Goal: Task Accomplishment & Management: Complete application form

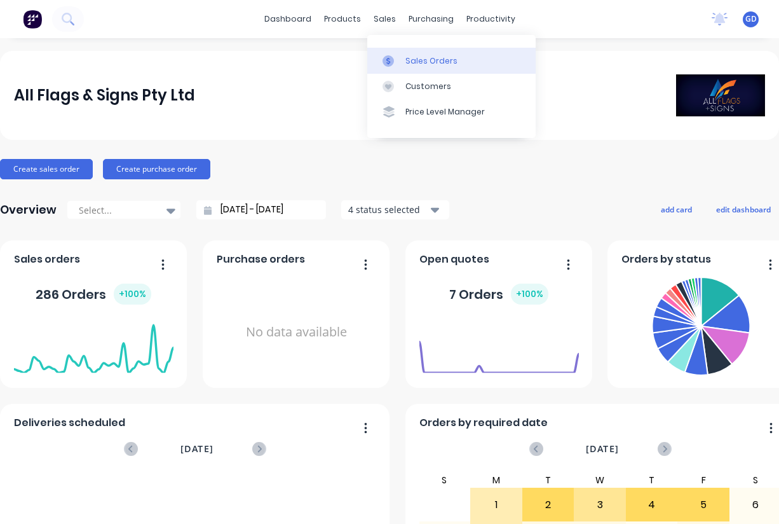
click at [416, 60] on div "Sales Orders" at bounding box center [432, 60] width 52 height 11
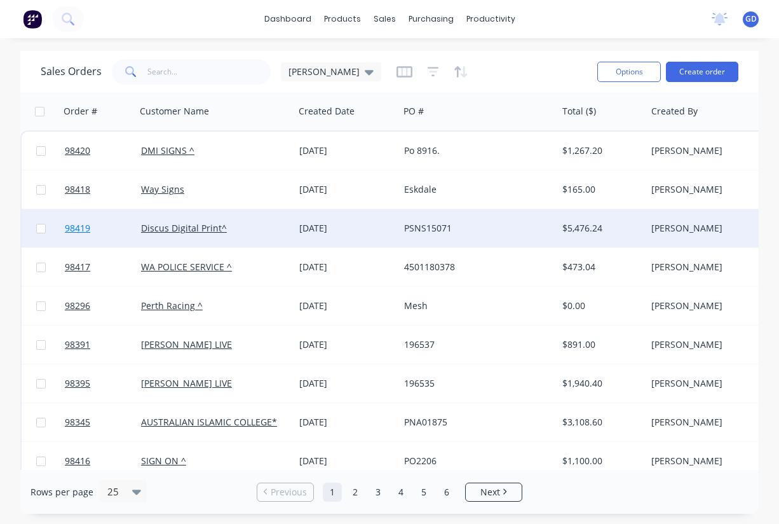
click at [80, 231] on span "98419" at bounding box center [77, 228] width 25 height 13
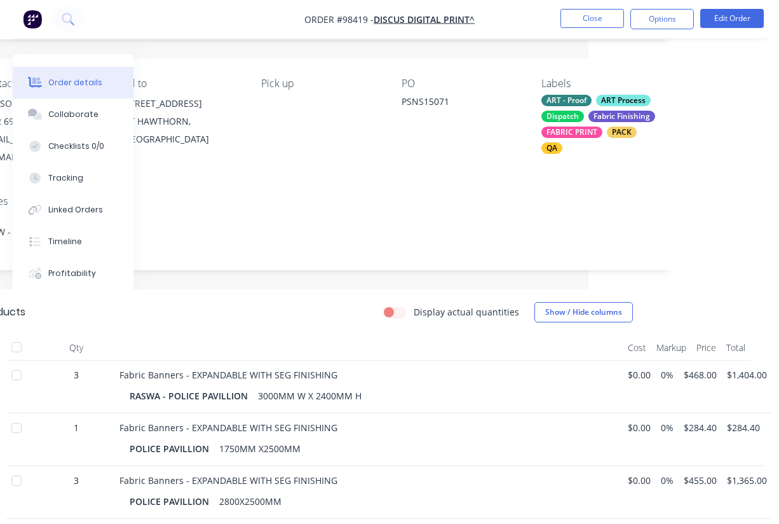
scroll to position [82, 191]
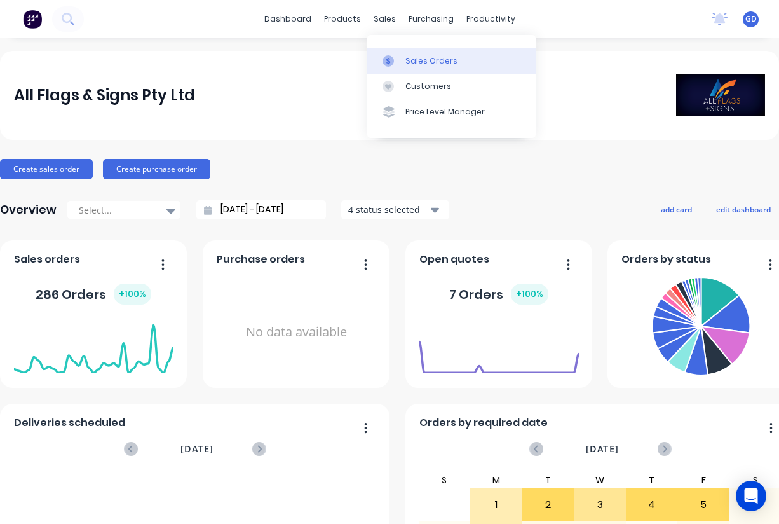
click at [412, 58] on div "Sales Orders" at bounding box center [432, 60] width 52 height 11
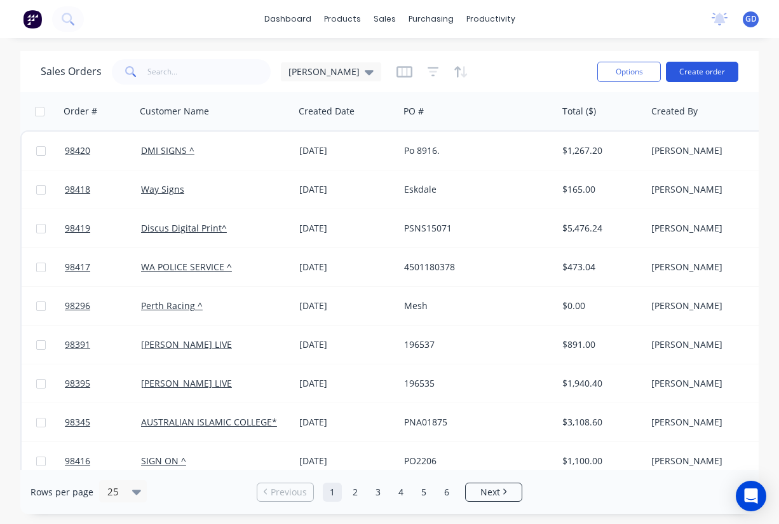
click at [705, 76] on button "Create order" at bounding box center [702, 72] width 72 height 20
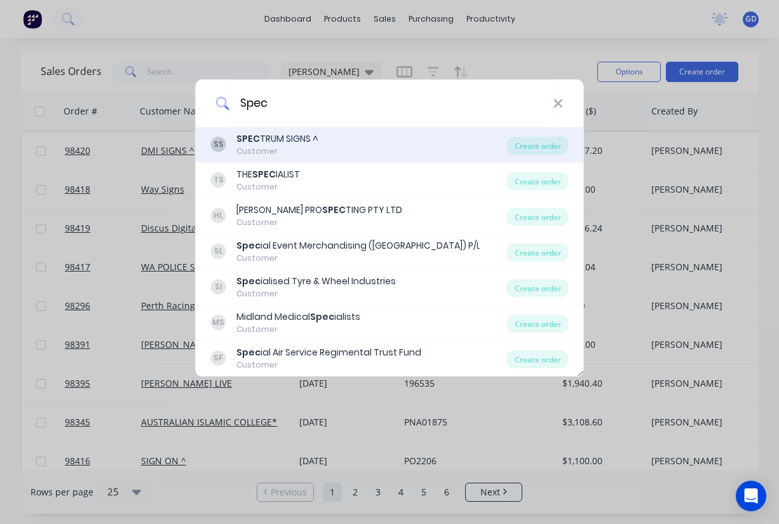
type input "Spec"
click at [293, 150] on div "Customer" at bounding box center [277, 151] width 82 height 11
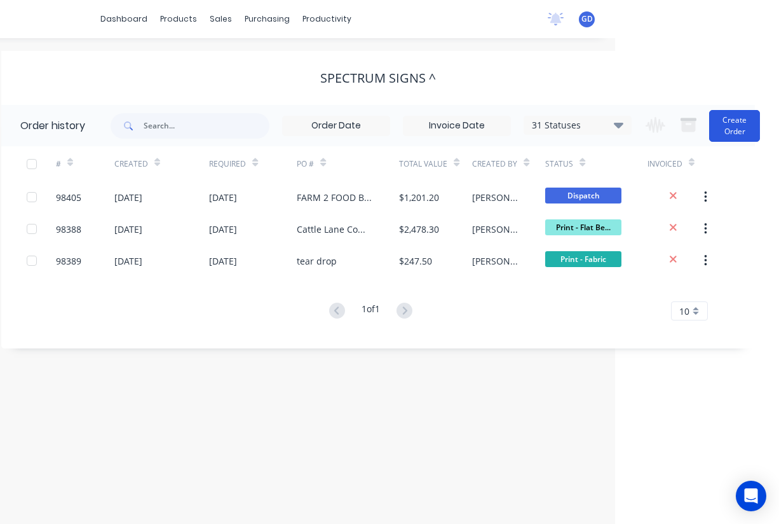
scroll to position [0, 164]
click at [746, 131] on button "Create Order" at bounding box center [734, 126] width 51 height 32
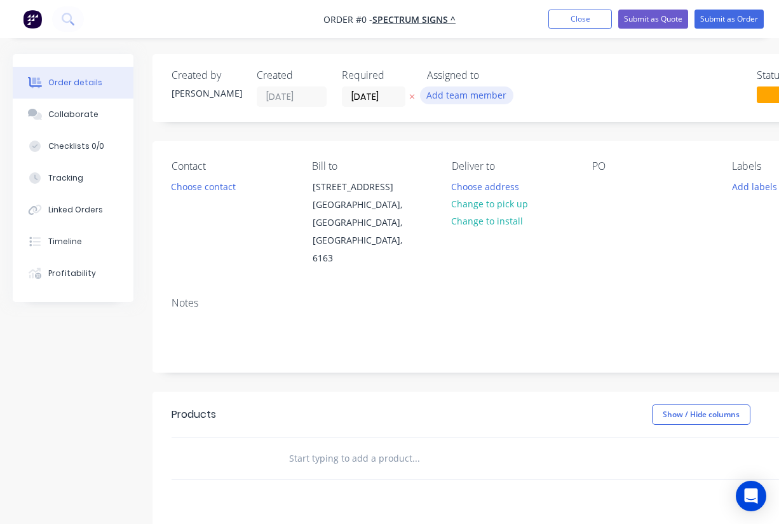
click at [449, 101] on button "Add team member" at bounding box center [466, 94] width 93 height 17
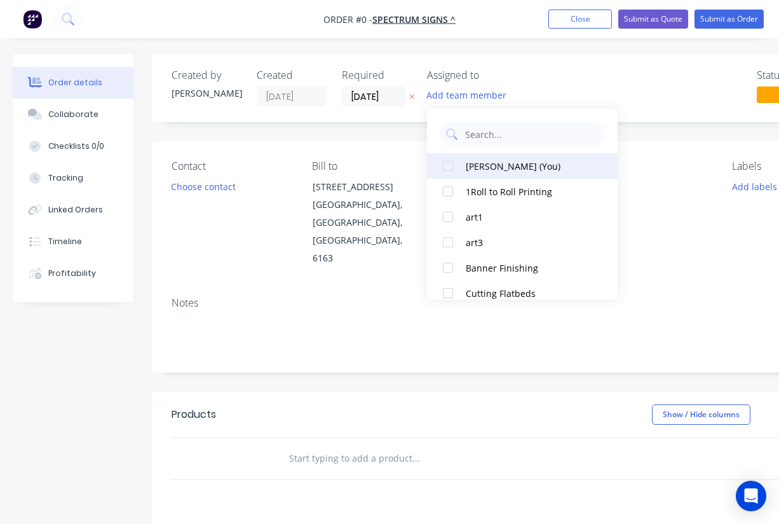
click at [449, 161] on div at bounding box center [447, 165] width 25 height 25
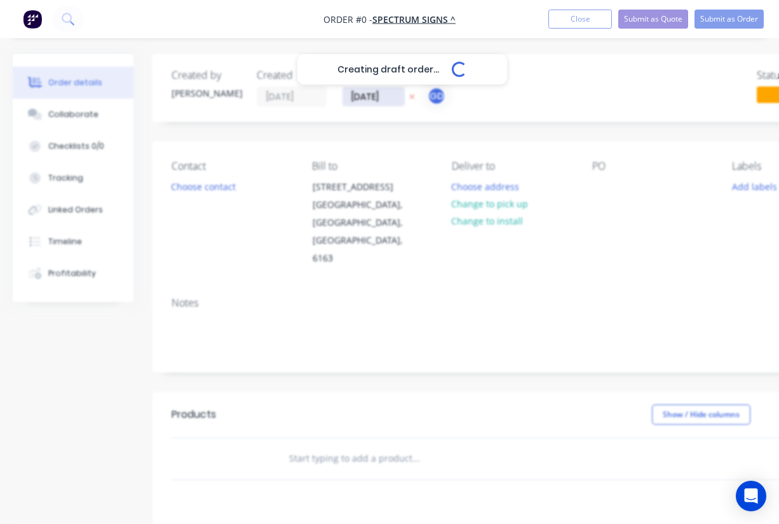
click at [365, 97] on div "Creating draft order... Loading... Order details Collaborate Checklists 0/0 Tra…" at bounding box center [442, 429] width 884 height 750
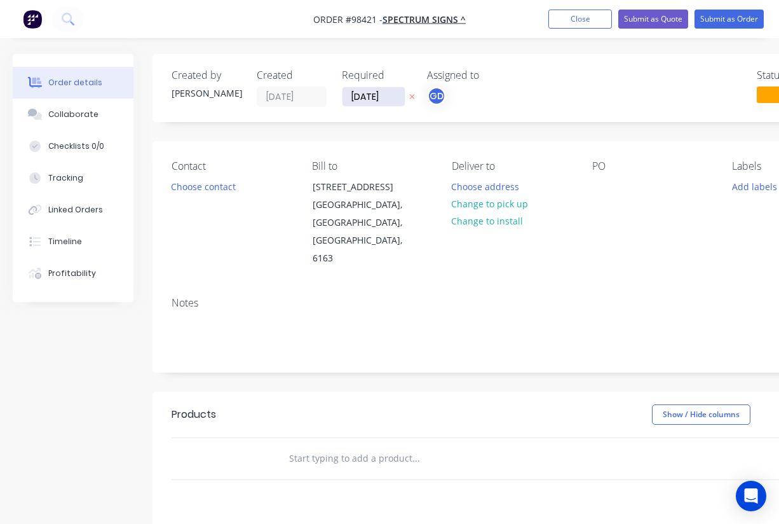
click at [365, 97] on input "01/09/25" at bounding box center [374, 96] width 62 height 19
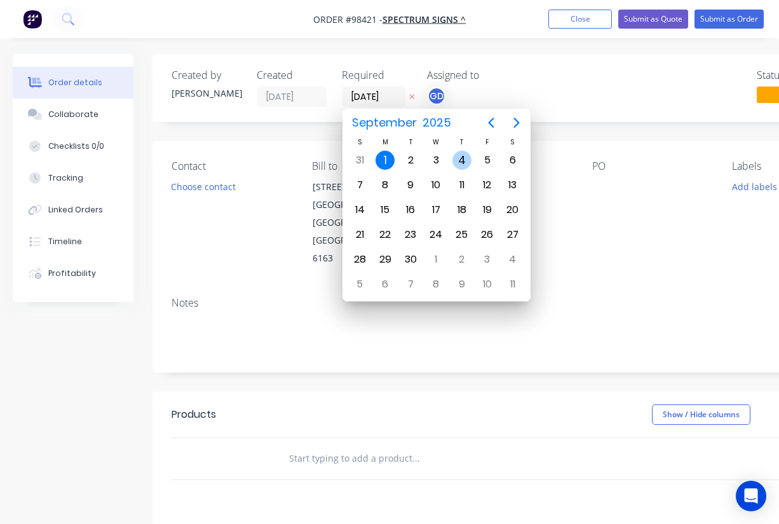
click at [470, 157] on div "4" at bounding box center [462, 160] width 19 height 19
type input "04/09/25"
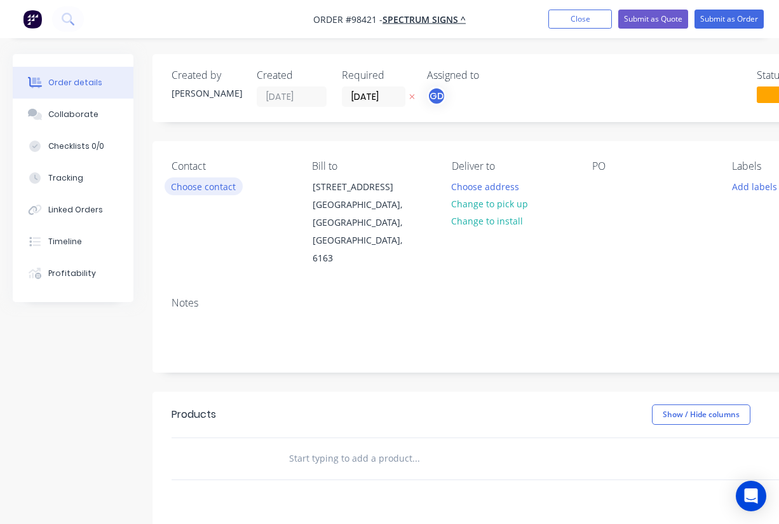
click at [220, 189] on button "Choose contact" at bounding box center [204, 185] width 78 height 17
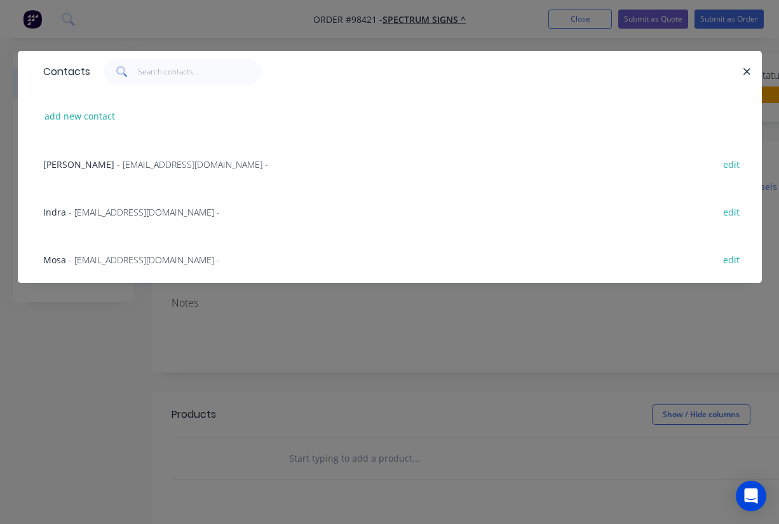
click at [57, 262] on span "Mosa" at bounding box center [54, 260] width 23 height 12
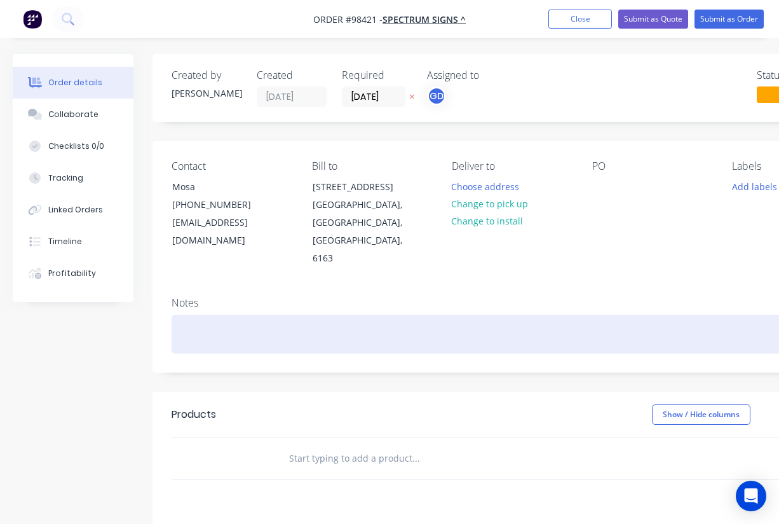
click at [200, 315] on div at bounding box center [512, 334] width 681 height 39
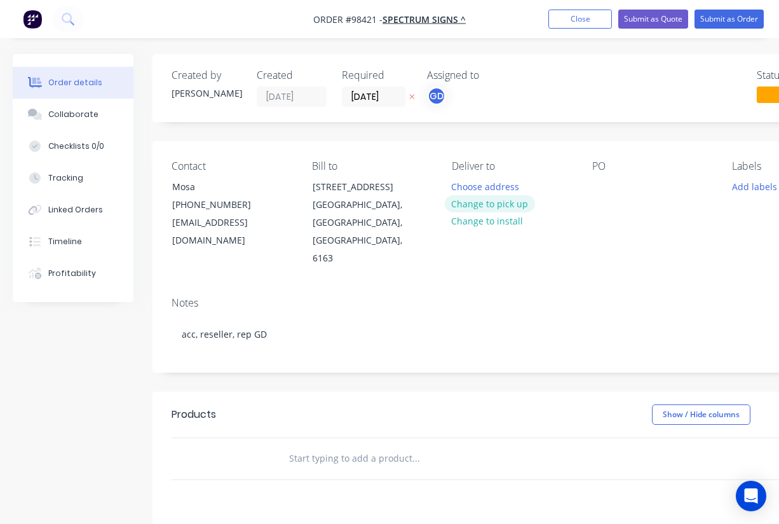
click at [491, 203] on button "Change to pick up" at bounding box center [490, 203] width 90 height 17
click at [737, 191] on button "Add labels" at bounding box center [754, 185] width 58 height 17
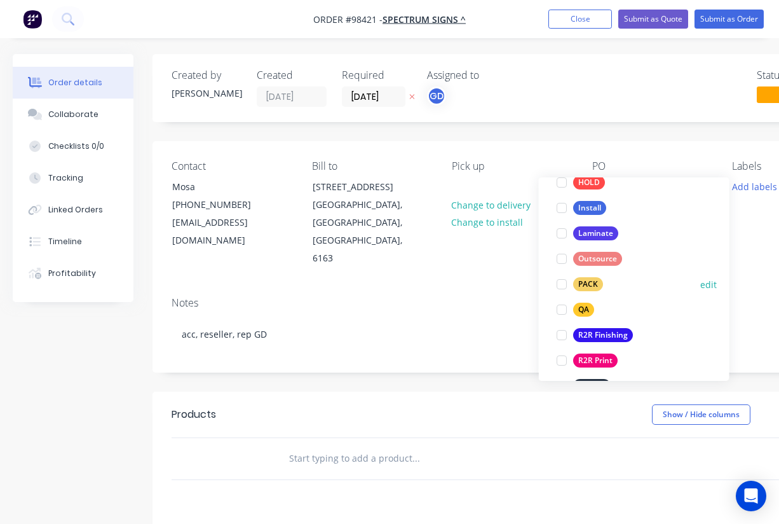
scroll to position [404, 0]
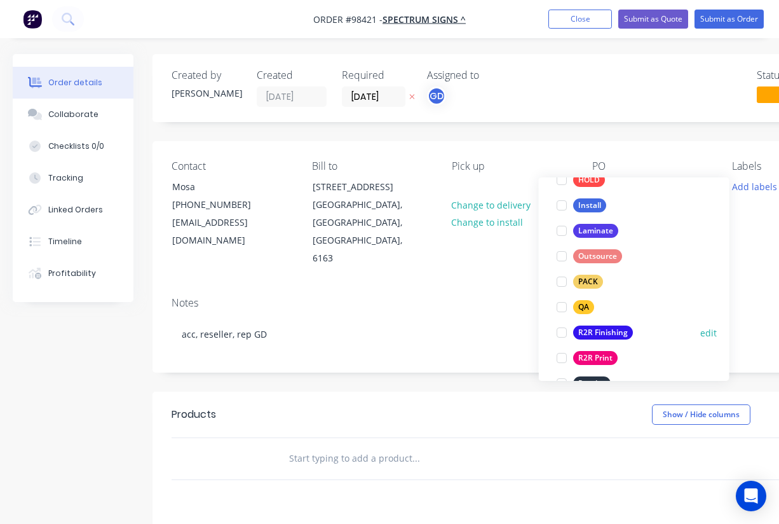
click at [618, 326] on div "R2R Finishing" at bounding box center [603, 332] width 60 height 14
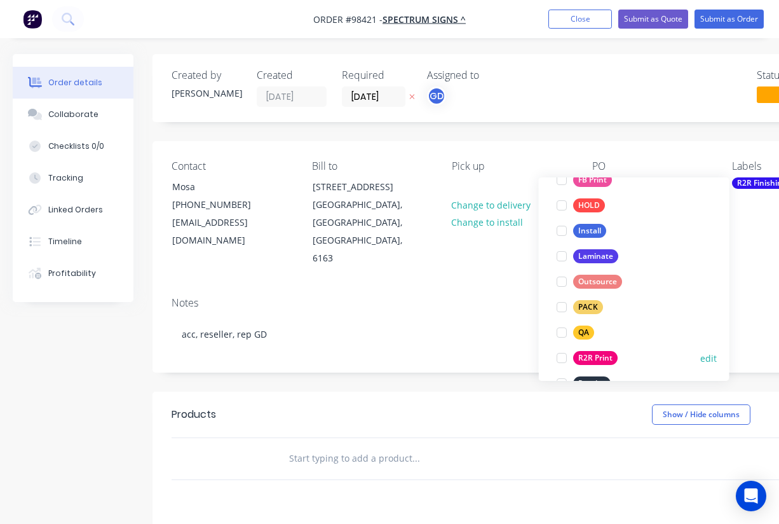
click at [605, 357] on div "R2R Print" at bounding box center [595, 358] width 44 height 14
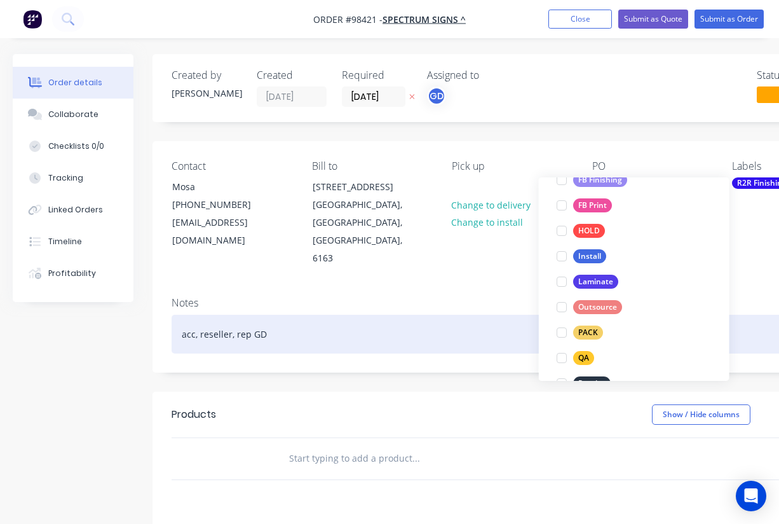
click at [477, 315] on div "acc, reseller, rep GD" at bounding box center [512, 334] width 681 height 39
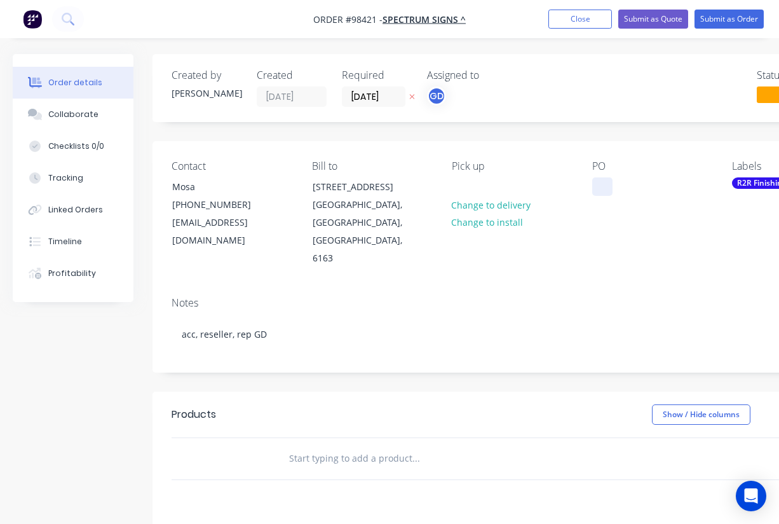
click at [593, 185] on div at bounding box center [602, 186] width 20 height 18
drag, startPoint x: 593, startPoint y: 185, endPoint x: 609, endPoint y: 242, distance: 58.8
click at [609, 242] on div "Contact Mosa (08) 9494 2164 info@spectrumsigns.com.au Bill to Unit 2, 1 Hathor …" at bounding box center [512, 214] width 719 height 146
click at [314, 446] on input "text" at bounding box center [416, 458] width 254 height 25
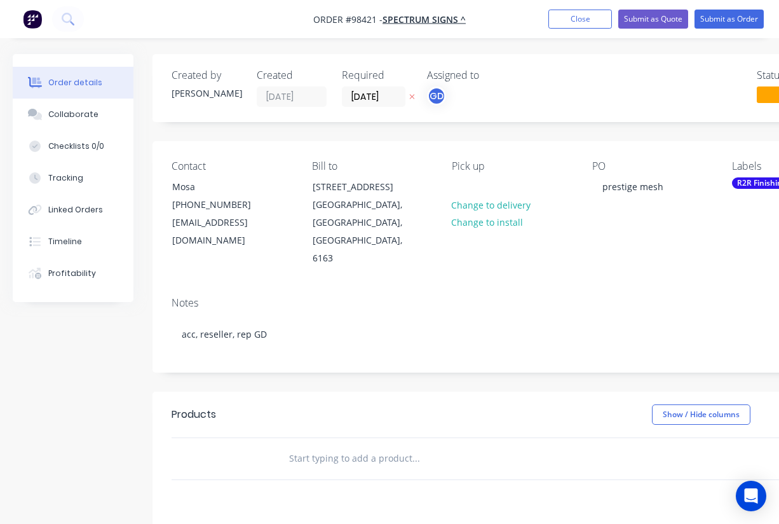
paste input "2Xmesh banner with eyelet finishing size 1540 X 1500 mm ."
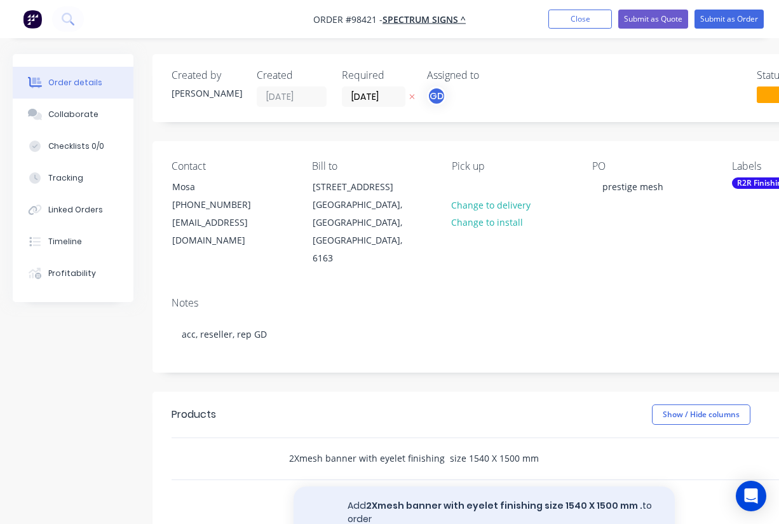
type input "2Xmesh banner with eyelet finishing size 1540 X 1500 mm ."
click at [450, 486] on button "Add 2Xmesh banner with eyelet finishing size 1540 X 1500 mm . to order" at bounding box center [484, 512] width 381 height 52
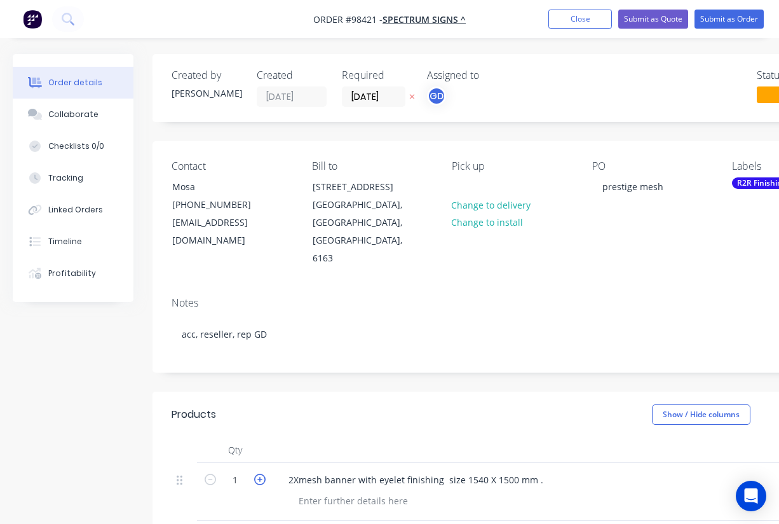
click at [261, 474] on icon "button" at bounding box center [259, 479] width 11 height 11
type input "2"
click at [351, 404] on div "Show / Hide columns Add product" at bounding box center [585, 414] width 536 height 20
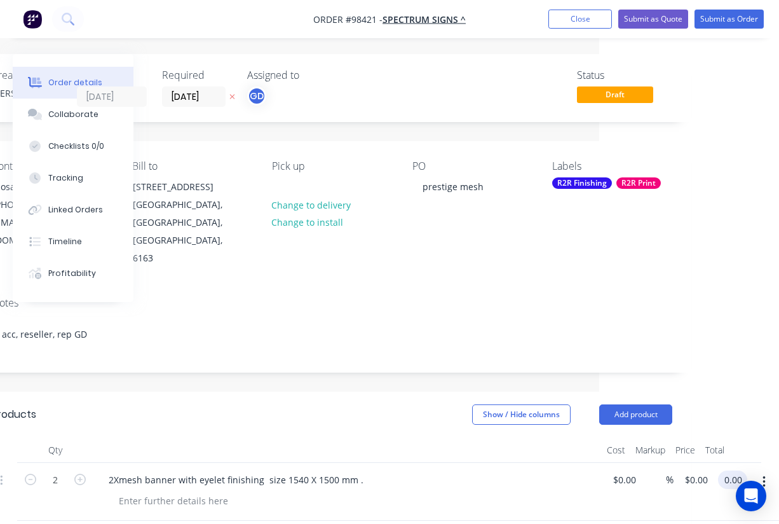
click at [740, 470] on input "0.00" at bounding box center [735, 479] width 24 height 18
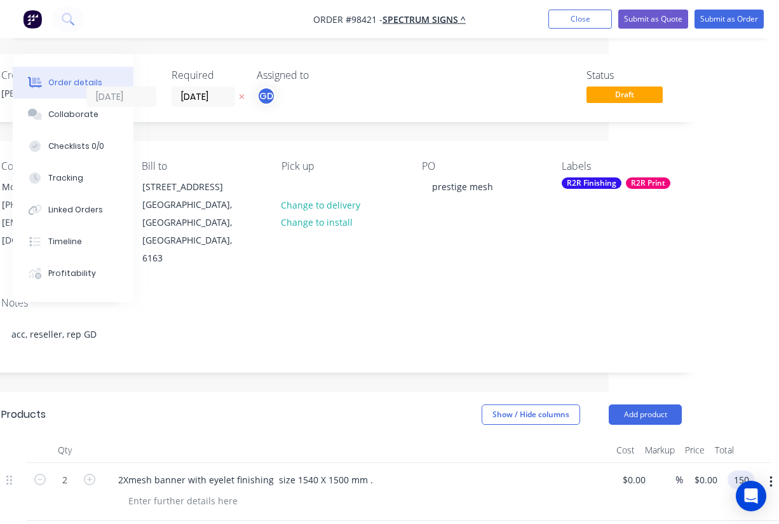
type input "150"
type input "$75.00"
type input "$150.00"
click at [454, 437] on div at bounding box center [357, 449] width 508 height 25
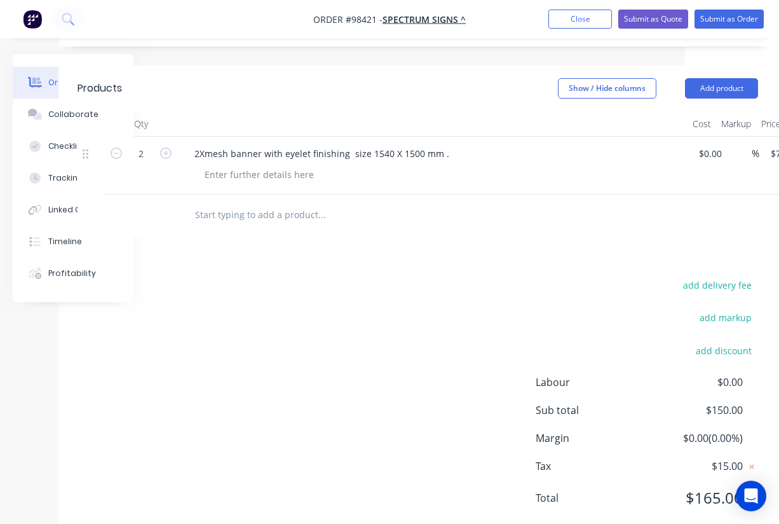
scroll to position [0, 94]
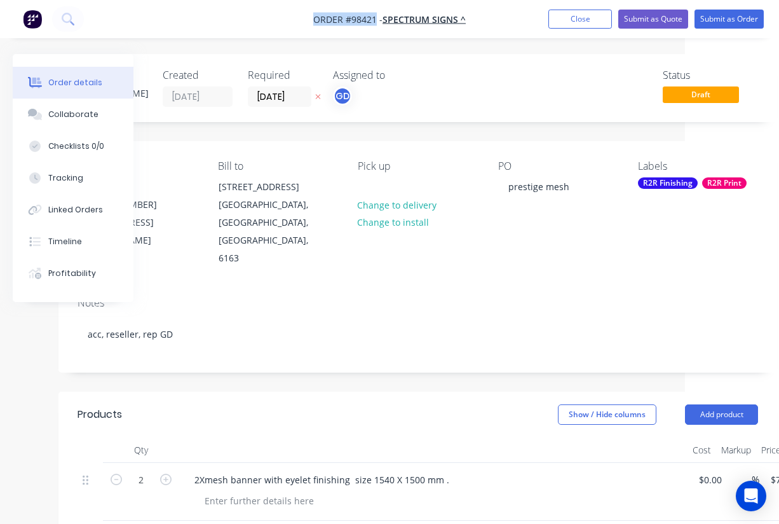
drag, startPoint x: 295, startPoint y: 21, endPoint x: 375, endPoint y: 17, distance: 80.2
click at [375, 17] on nav "Order #98421 - SPECTRUM SIGNS ^ Add product Close Submit as Quote Submit as Ord…" at bounding box center [389, 19] width 779 height 38
copy span "Order #98421"
click at [575, 25] on button "Close" at bounding box center [581, 19] width 64 height 19
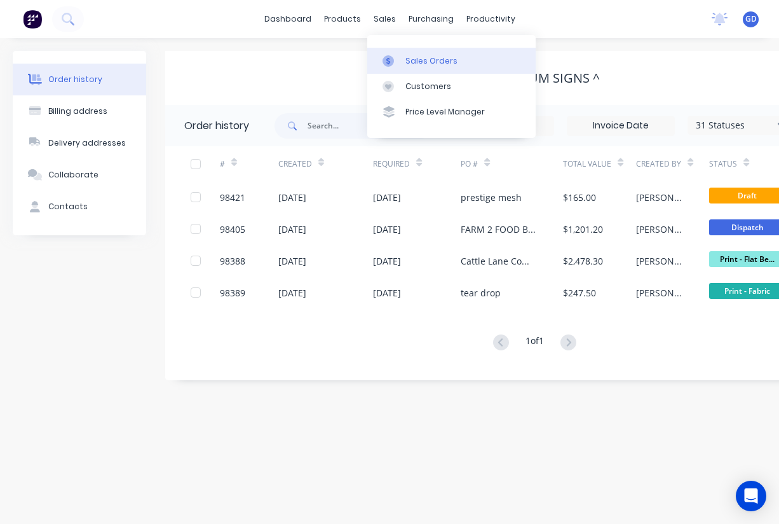
click at [415, 58] on div "Sales Orders" at bounding box center [432, 60] width 52 height 11
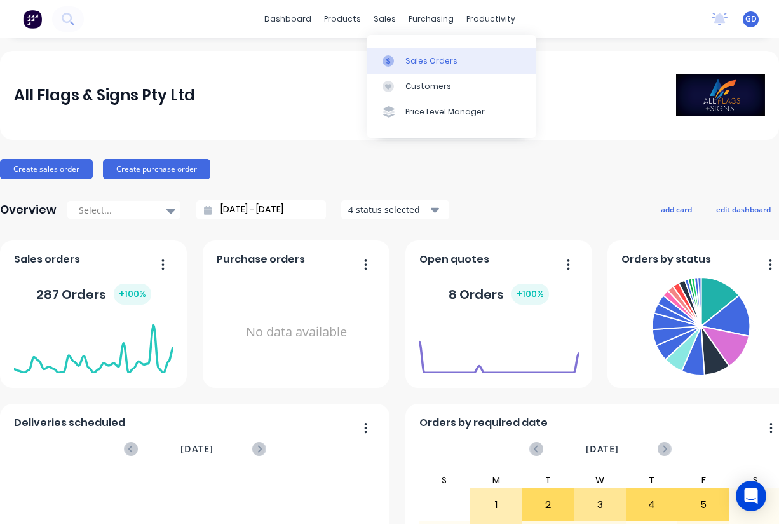
click at [411, 57] on div "Sales Orders" at bounding box center [432, 60] width 52 height 11
